Goal: Information Seeking & Learning: Learn about a topic

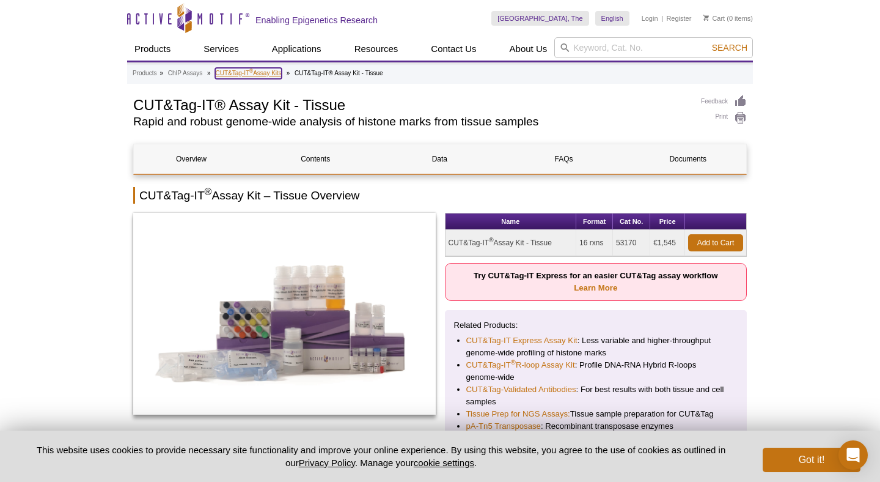
click at [238, 69] on link "CUT&Tag-IT ® Assay Kits" at bounding box center [248, 73] width 66 height 11
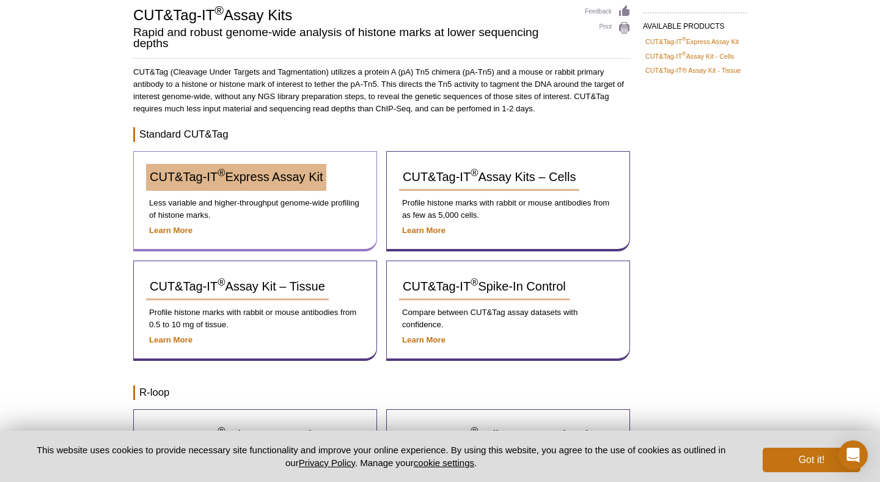
scroll to position [90, 0]
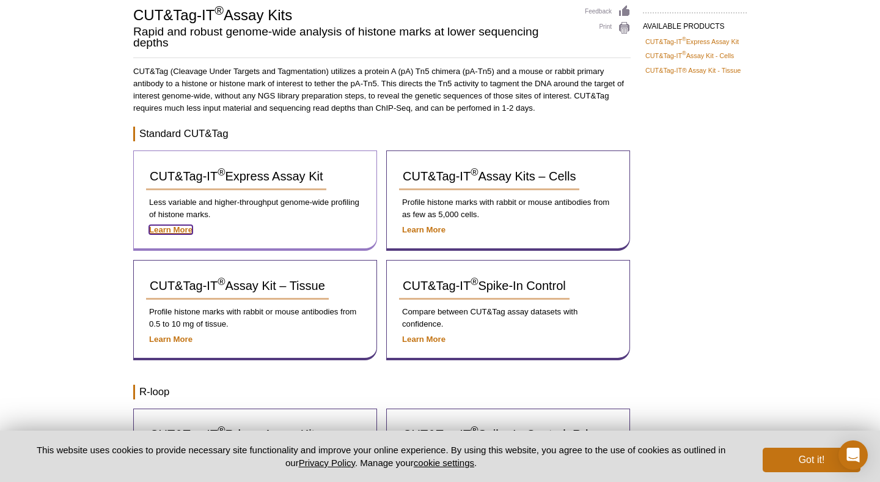
click at [164, 225] on strong "Learn More" at bounding box center [170, 229] width 43 height 9
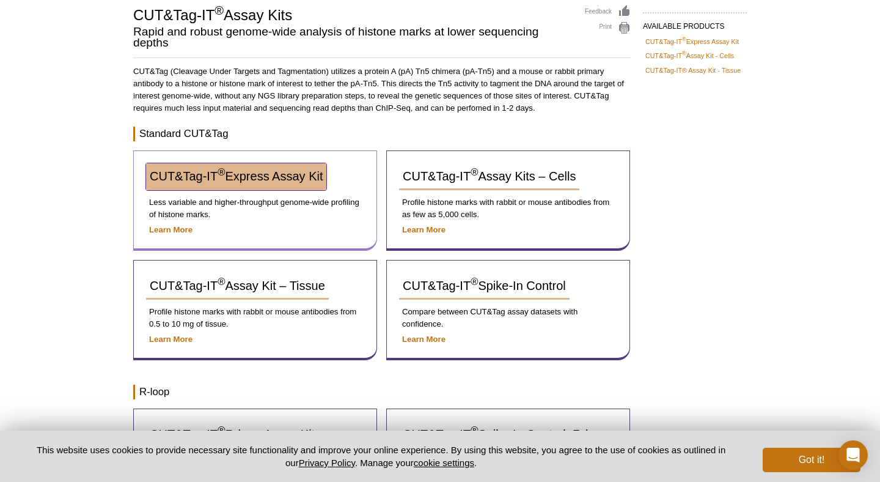
click at [223, 170] on sup "®" at bounding box center [221, 173] width 7 height 12
click at [226, 177] on span "CUT&Tag-IT ® Express Assay Kit" at bounding box center [236, 175] width 173 height 13
